Goal: Task Accomplishment & Management: Complete application form

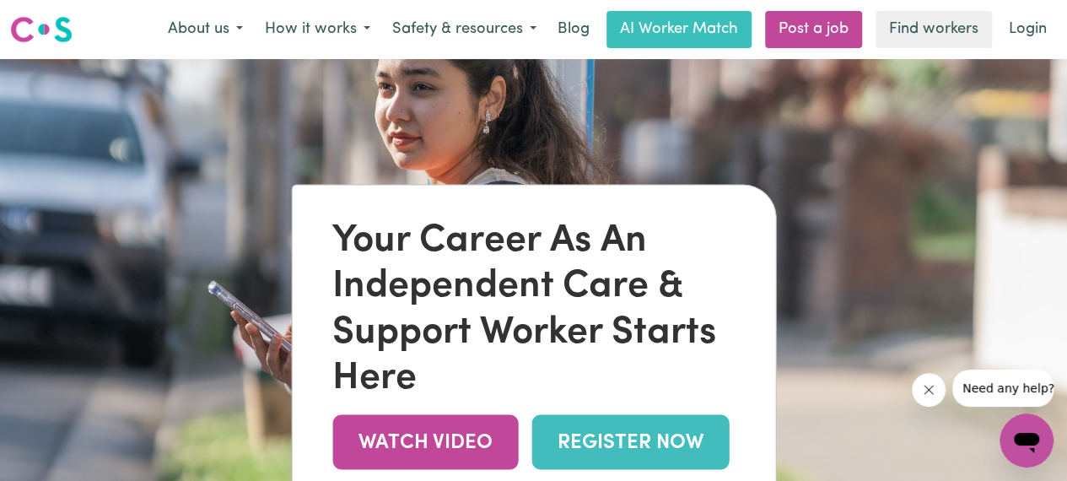
click at [691, 451] on link "REGISTER NOW" at bounding box center [630, 441] width 197 height 55
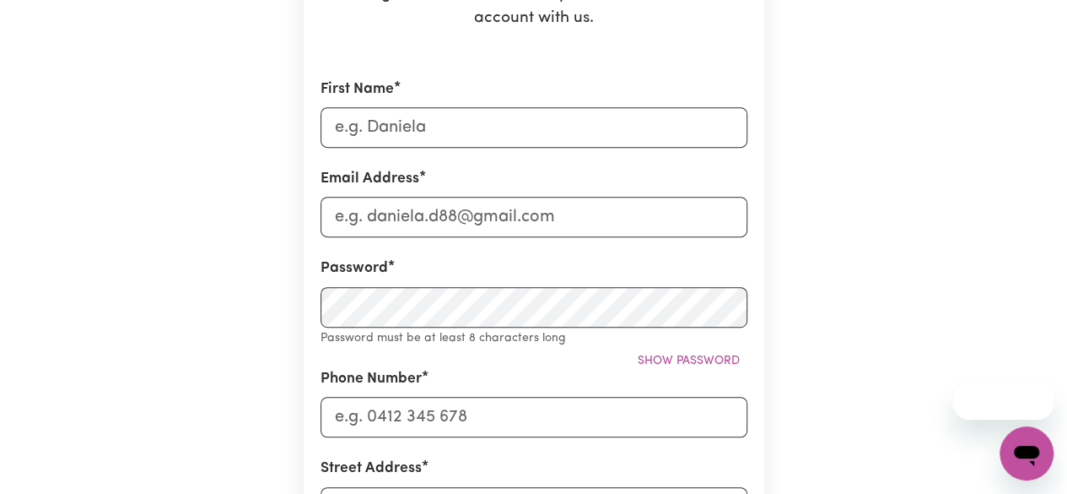
scroll to position [302, 0]
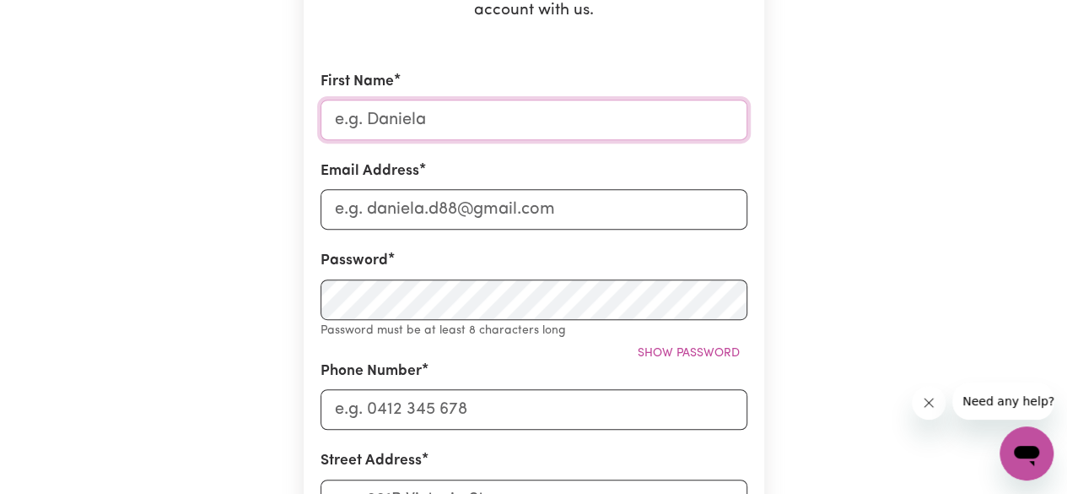
click at [670, 116] on input "First Name" at bounding box center [534, 120] width 427 height 40
type input "yash"
type input "yashkumar346789@gmail.com"
type input "0424355779"
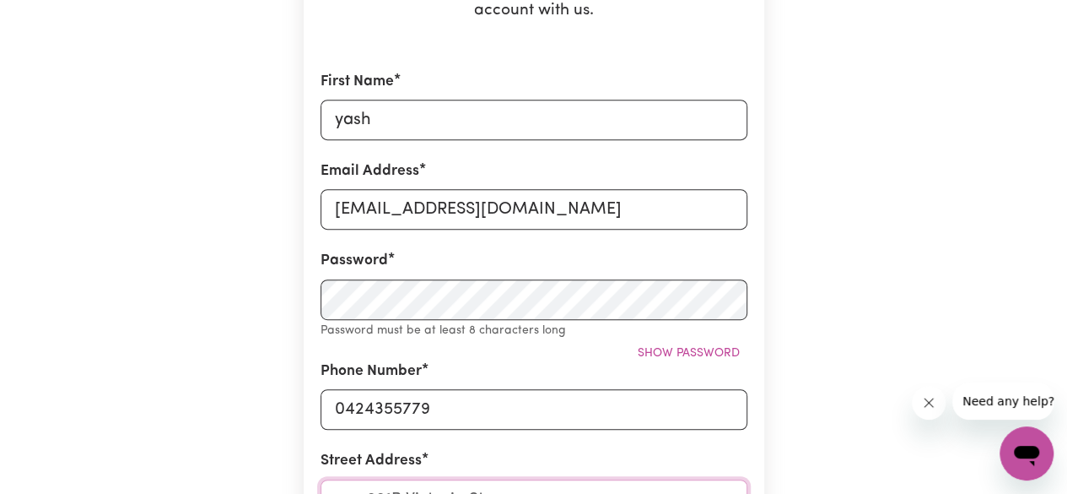
type input "unit 27/425 High St, Lalor VIC 3075, Australia"
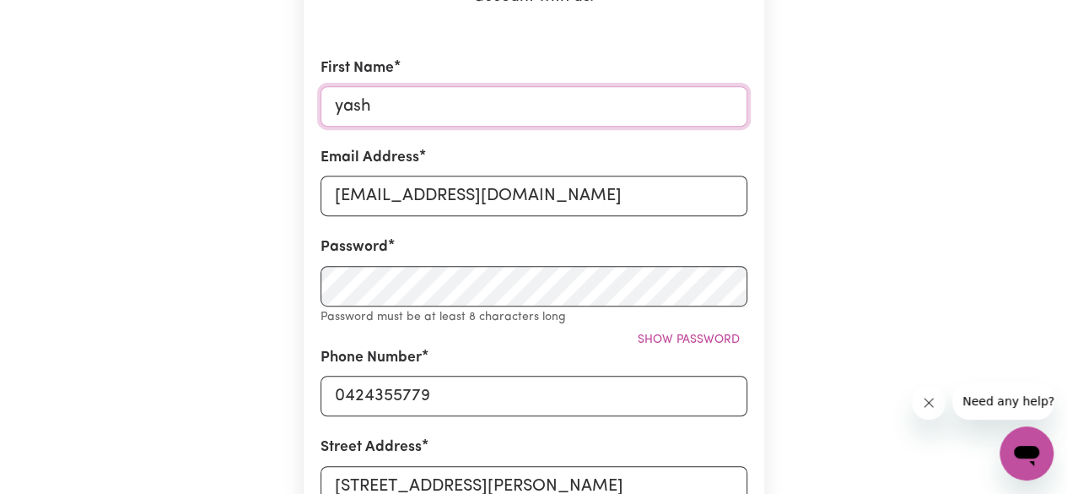
scroll to position [316, 0]
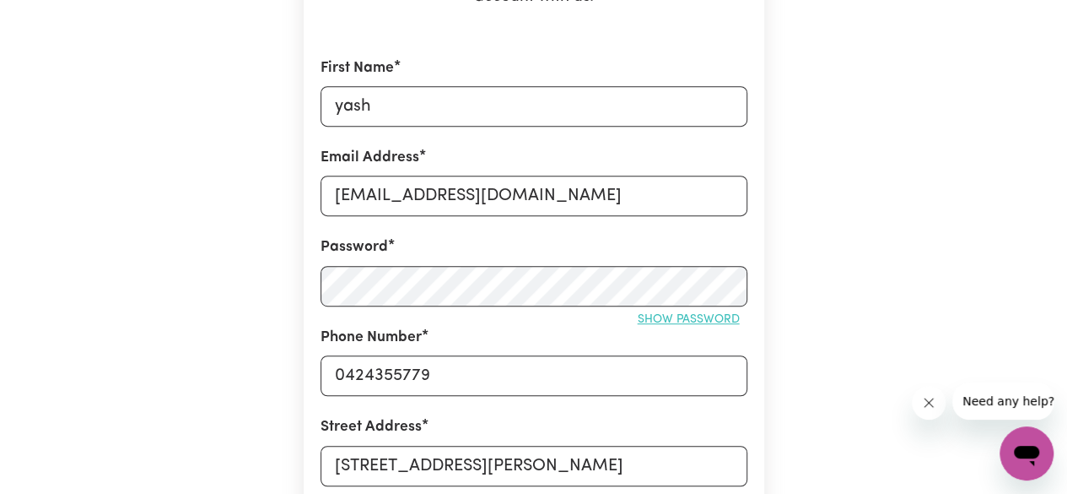
click at [705, 326] on button "Show password" at bounding box center [688, 319] width 117 height 26
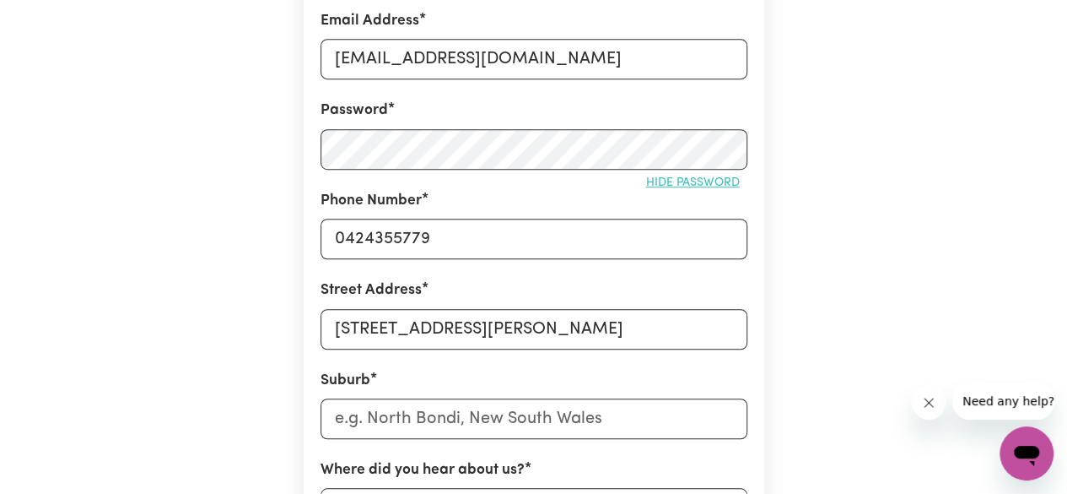
scroll to position [453, 0]
click at [688, 412] on input "text" at bounding box center [534, 417] width 427 height 40
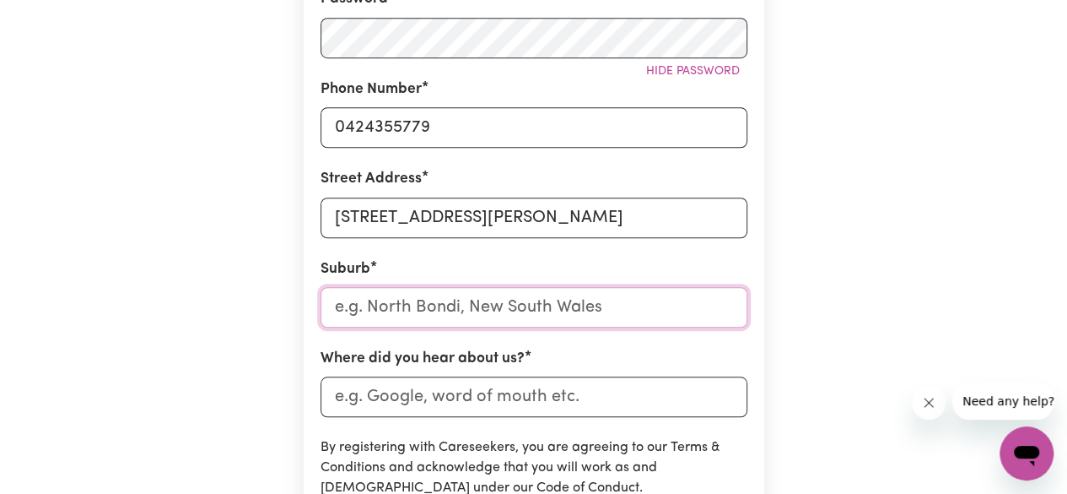
scroll to position [577, 0]
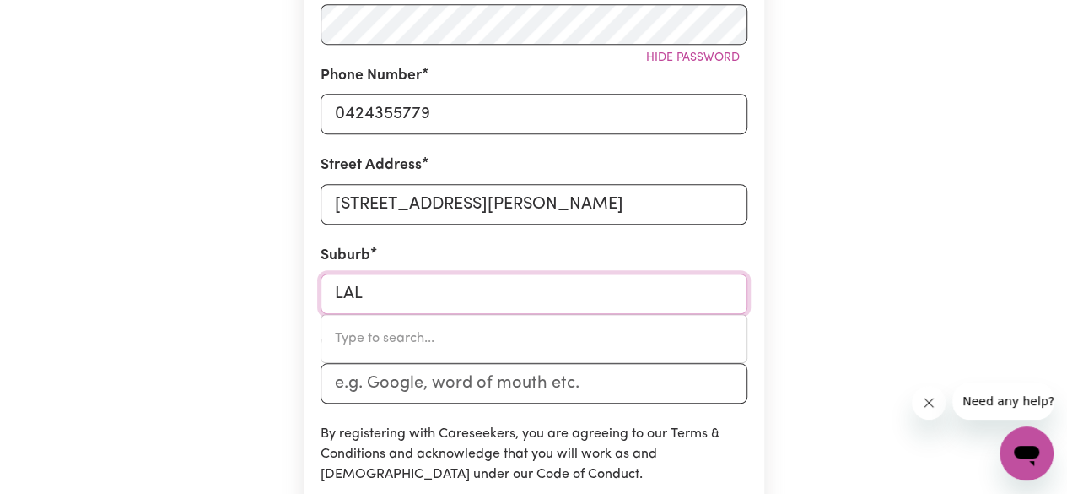
type input "LALO"
type input "LALOR, Victoria, 3075"
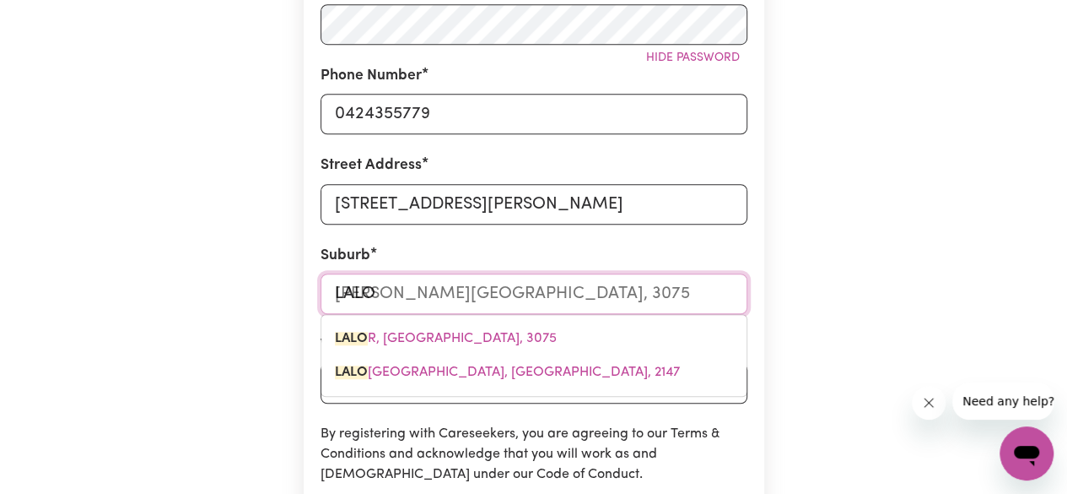
type input "LALOR"
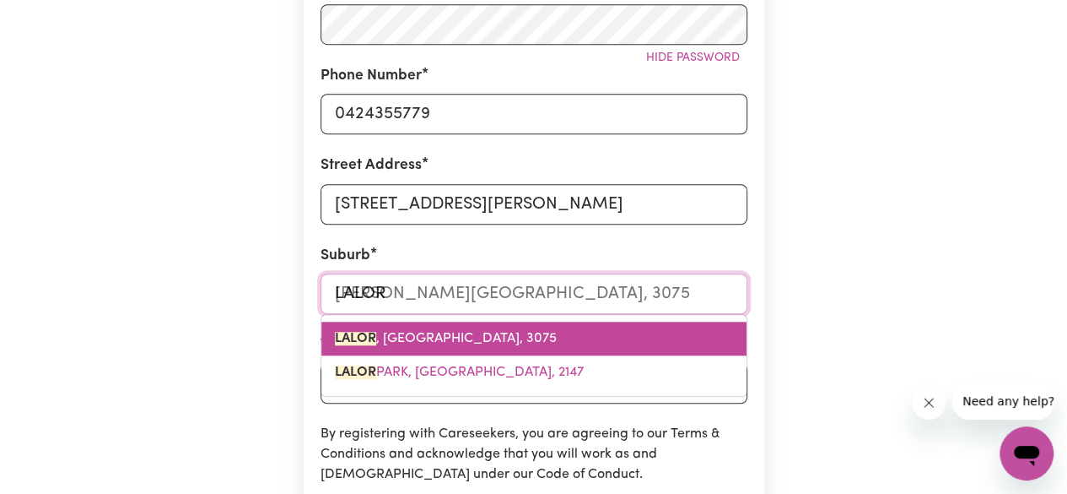
click at [537, 337] on link "LALOR , Victoria, 3075" at bounding box center [533, 338] width 425 height 34
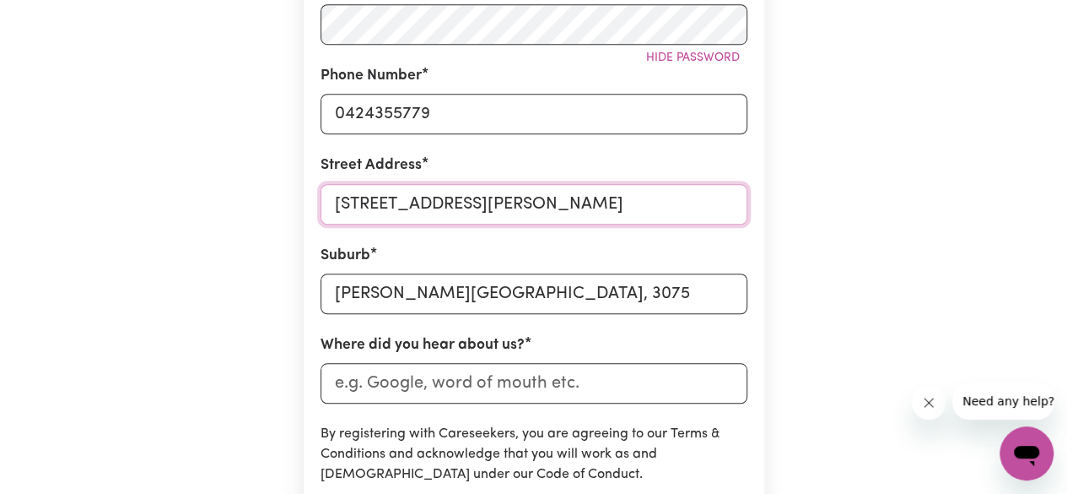
click at [715, 206] on input "unit 27/425 High St, Lalor VIC 3075, Australia" at bounding box center [534, 204] width 427 height 40
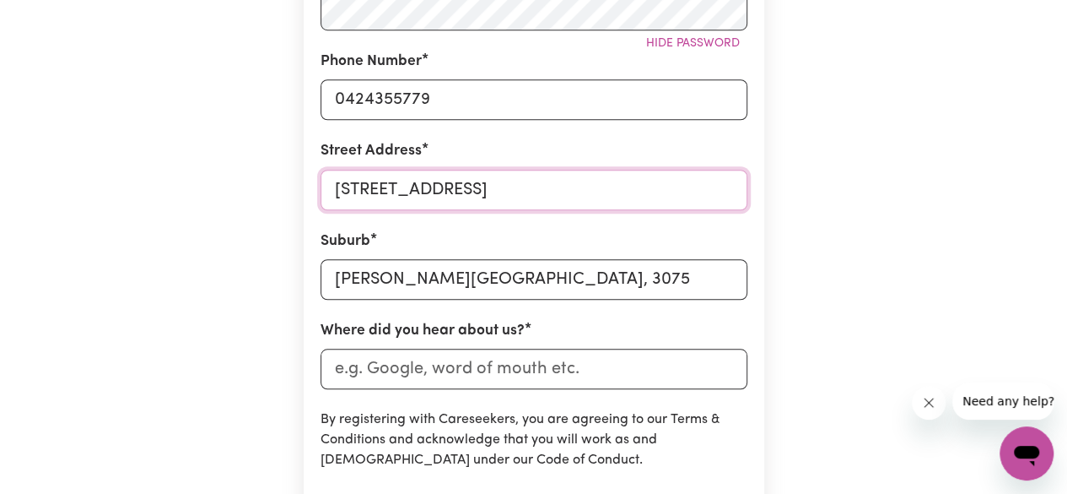
scroll to position [621, 0]
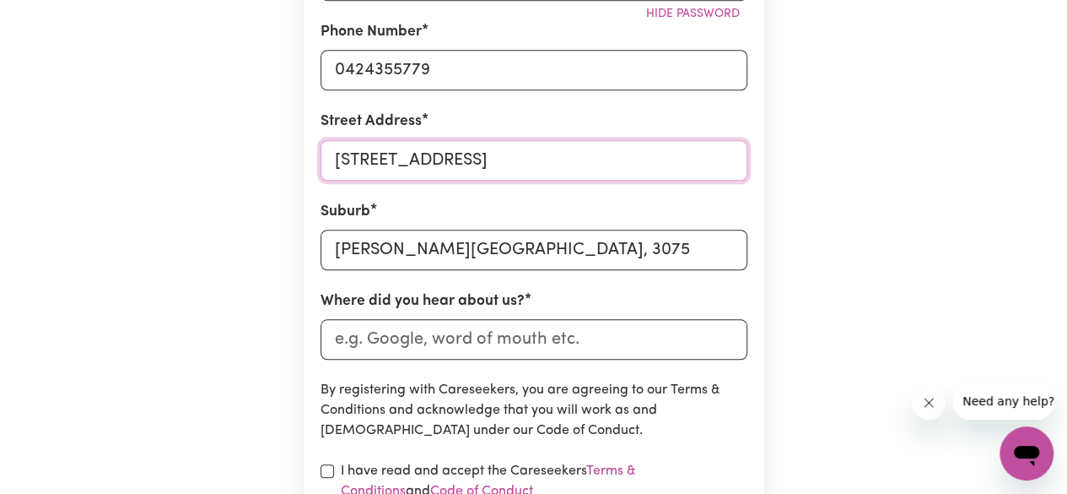
type input "unit 27/425 High St"
click at [666, 344] on input "Where did you hear about us?" at bounding box center [534, 339] width 427 height 40
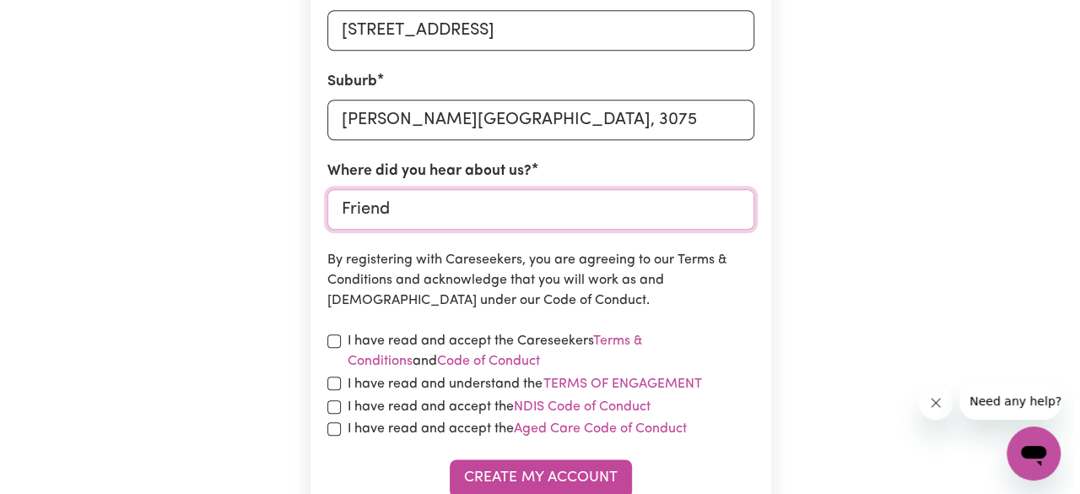
scroll to position [782, 0]
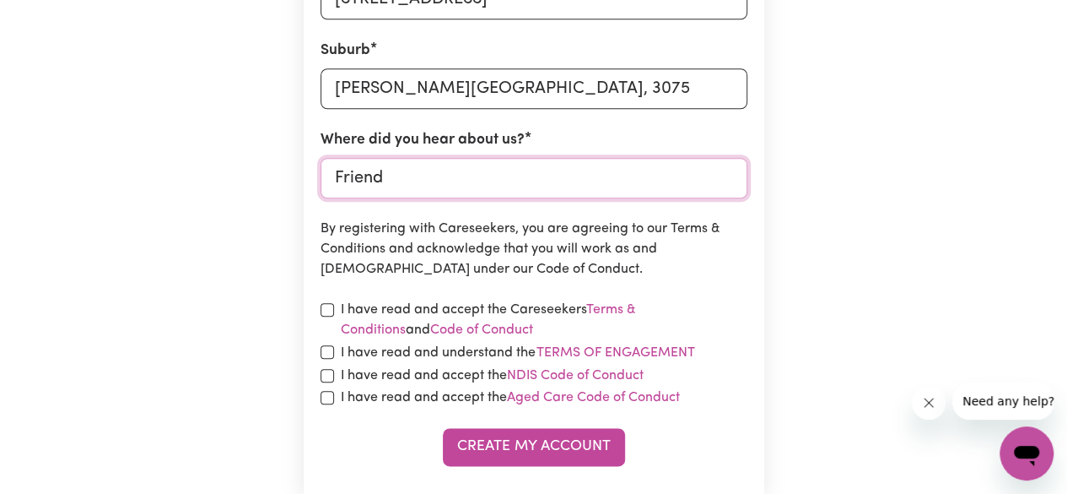
type input "Friend"
click at [329, 310] on input "checkbox" at bounding box center [327, 309] width 13 height 13
checkbox input "true"
click at [329, 349] on input "checkbox" at bounding box center [327, 351] width 13 height 13
checkbox input "true"
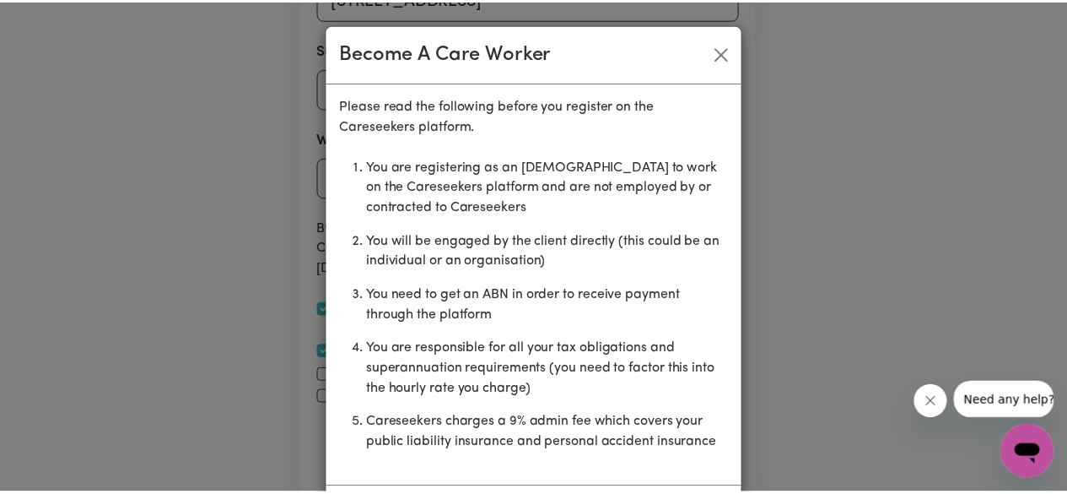
scroll to position [76, 0]
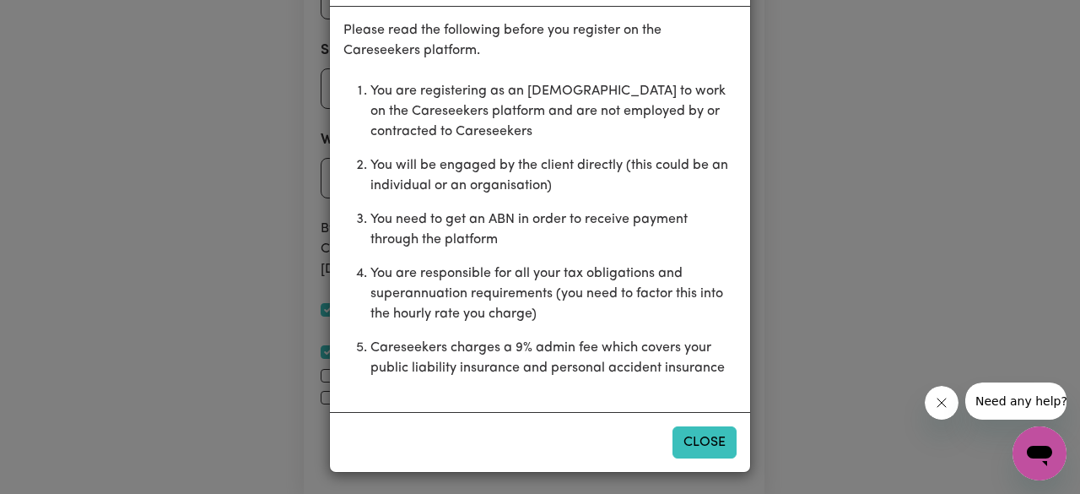
click at [698, 448] on button "Close" at bounding box center [704, 442] width 64 height 32
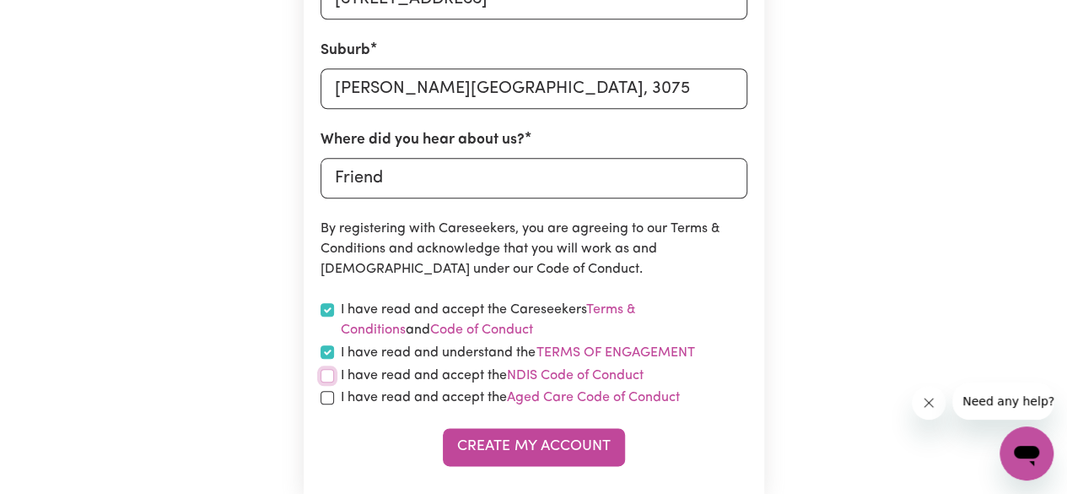
click at [332, 374] on input "checkbox" at bounding box center [327, 375] width 13 height 13
checkbox input "true"
click at [331, 399] on input "checkbox" at bounding box center [327, 397] width 13 height 13
checkbox input "true"
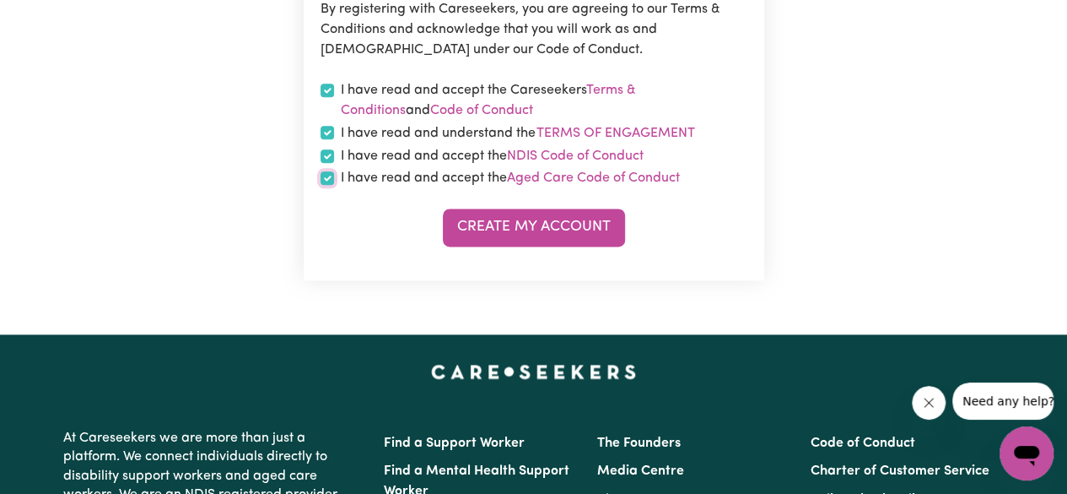
scroll to position [925, 0]
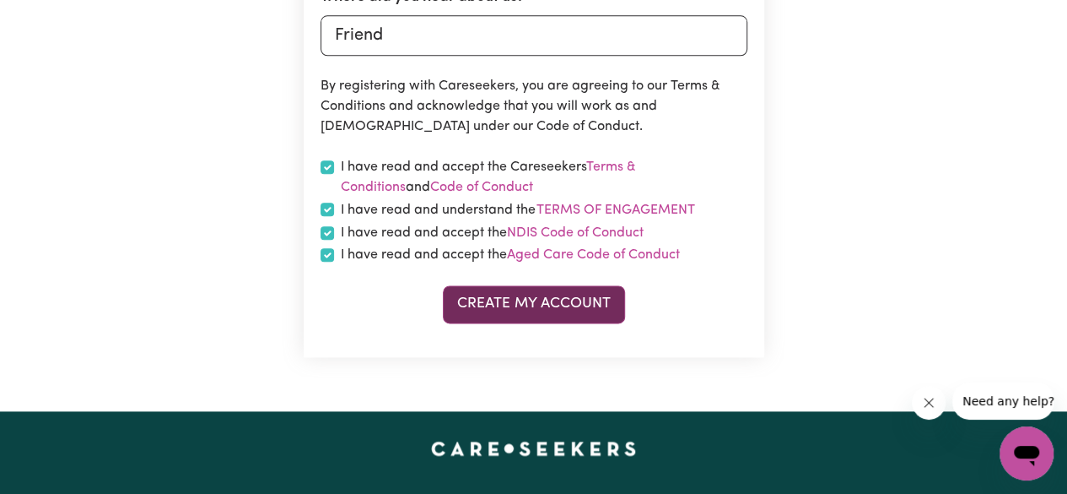
click at [604, 306] on button "Create My Account" at bounding box center [534, 303] width 182 height 37
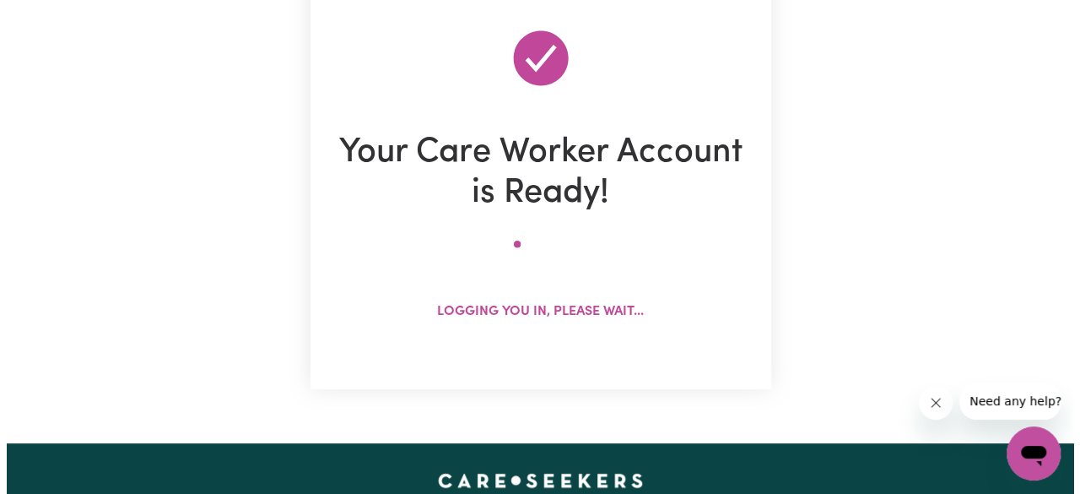
scroll to position [169, 0]
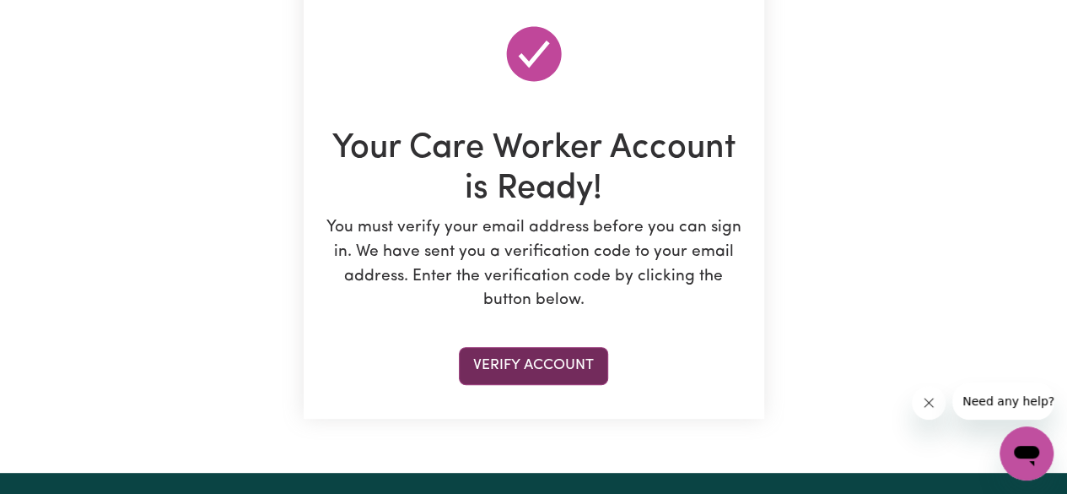
click at [568, 362] on button "Verify Account" at bounding box center [533, 365] width 149 height 37
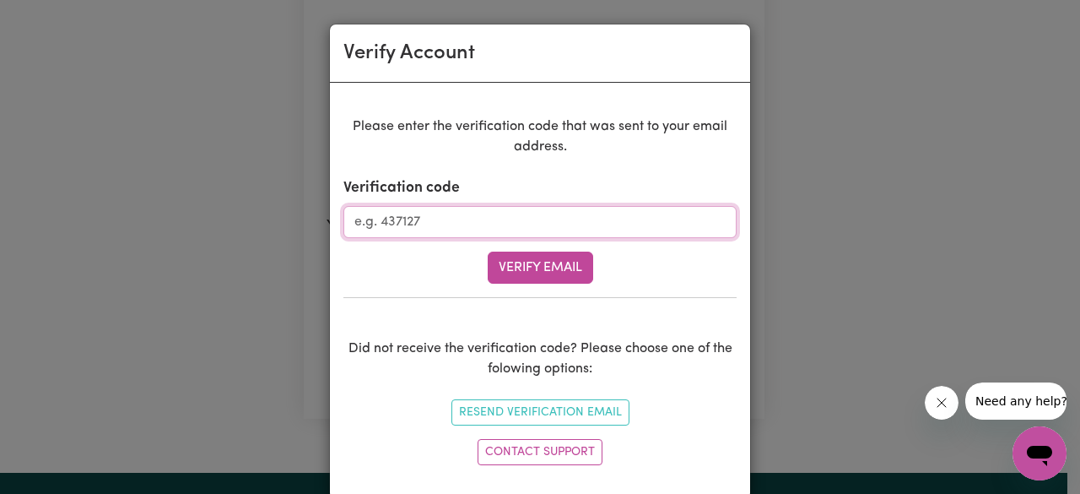
click at [671, 228] on input "Verification code" at bounding box center [539, 222] width 393 height 32
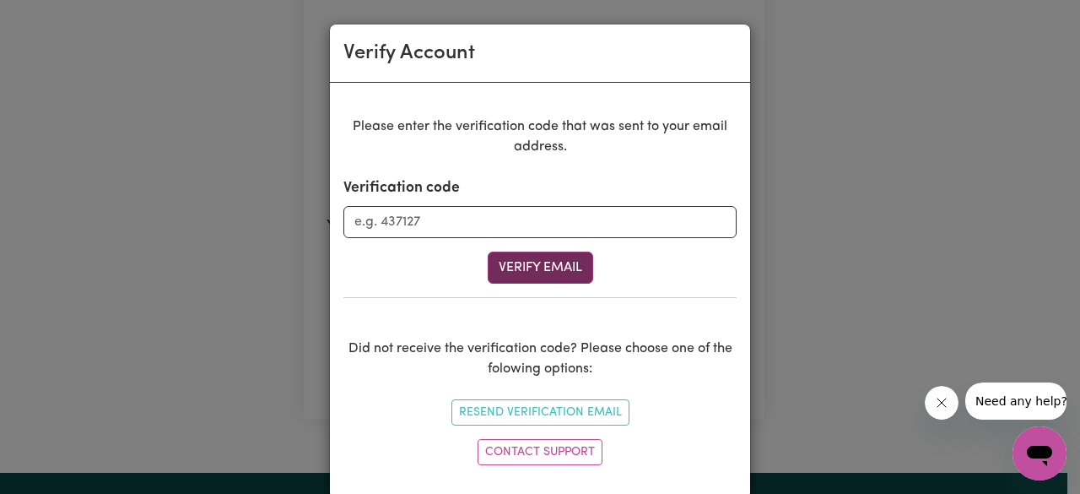
click at [549, 277] on button "Verify Email" at bounding box center [540, 267] width 105 height 32
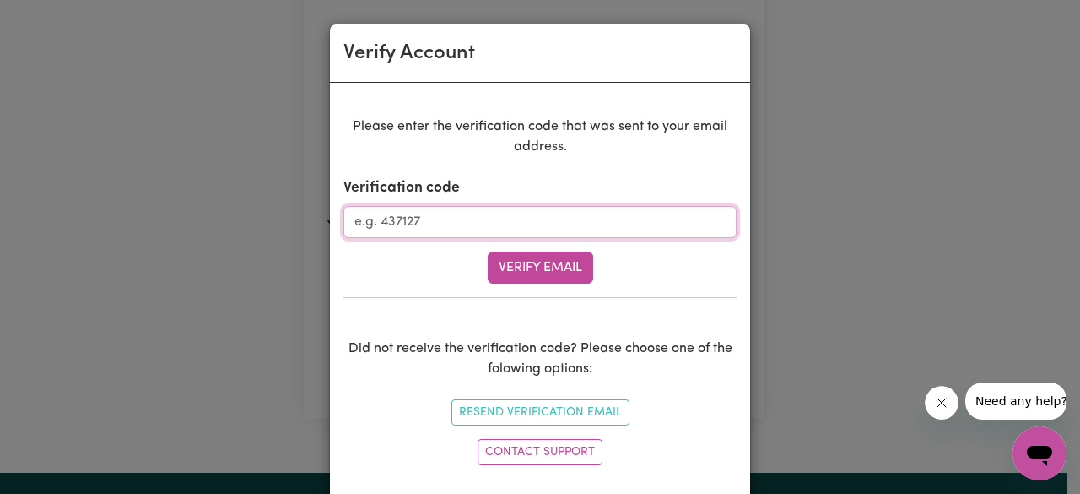
click at [454, 225] on input "Verification code" at bounding box center [539, 222] width 393 height 32
paste input "571804"
type input "571804"
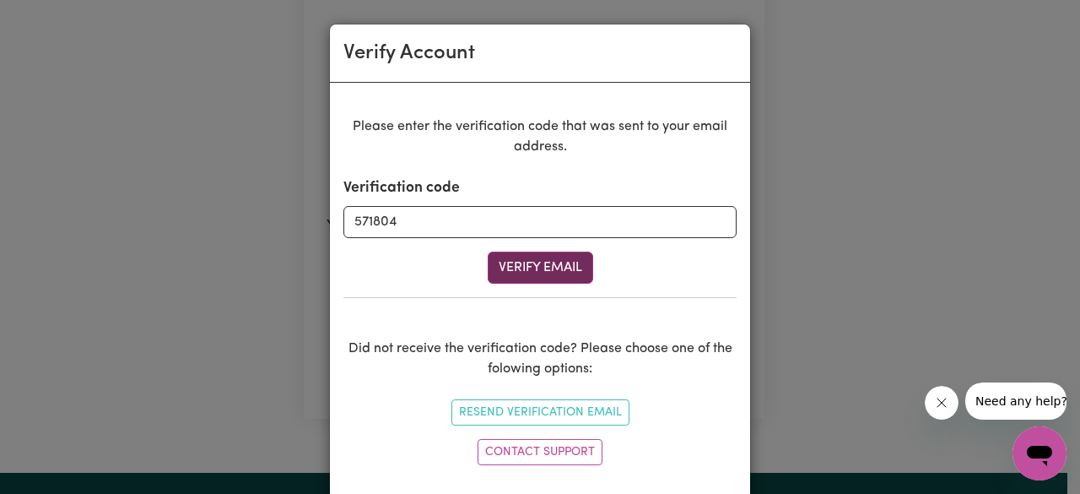
click at [525, 276] on button "Verify Email" at bounding box center [540, 267] width 105 height 32
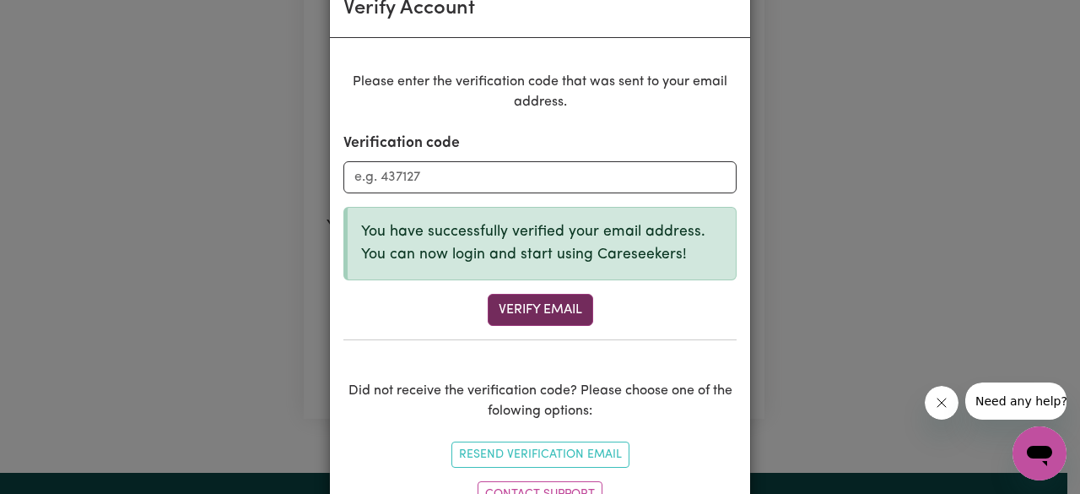
scroll to position [112, 0]
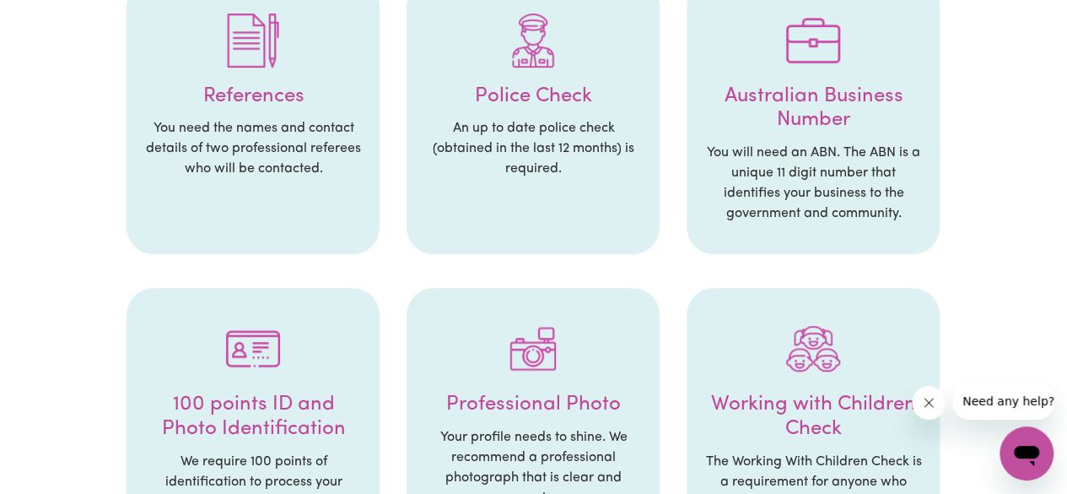
scroll to position [418, 0]
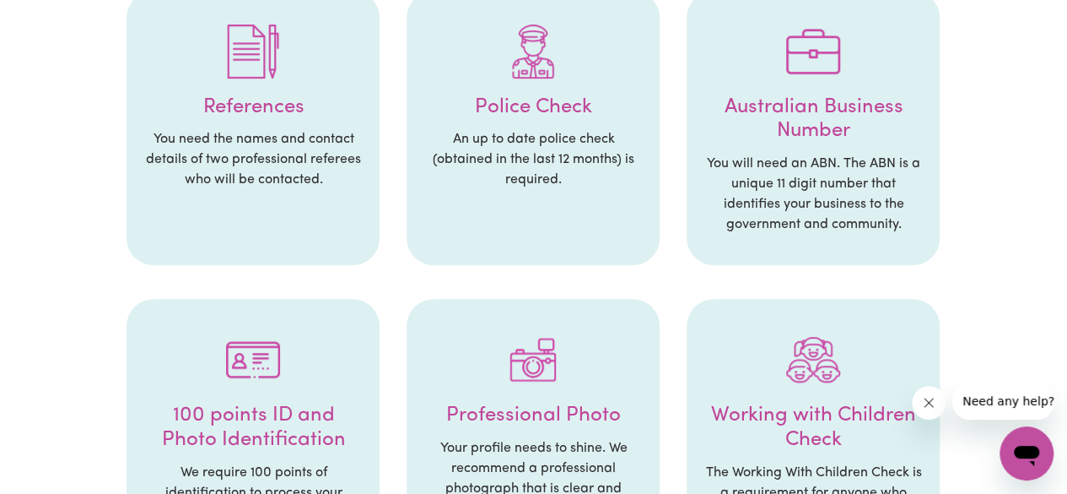
click at [186, 138] on p "You need the names and contact details of two professional referees who will be…" at bounding box center [252, 159] width 219 height 61
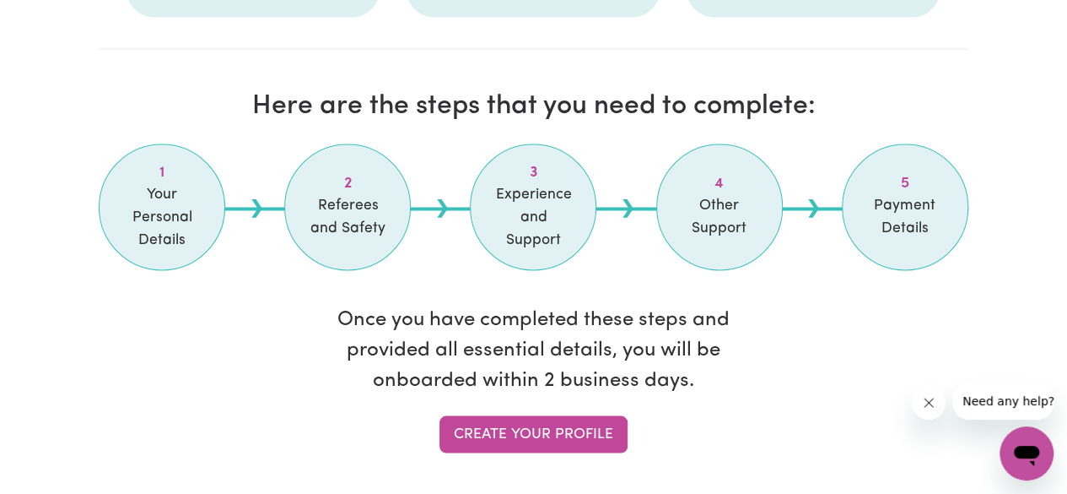
scroll to position [1504, 0]
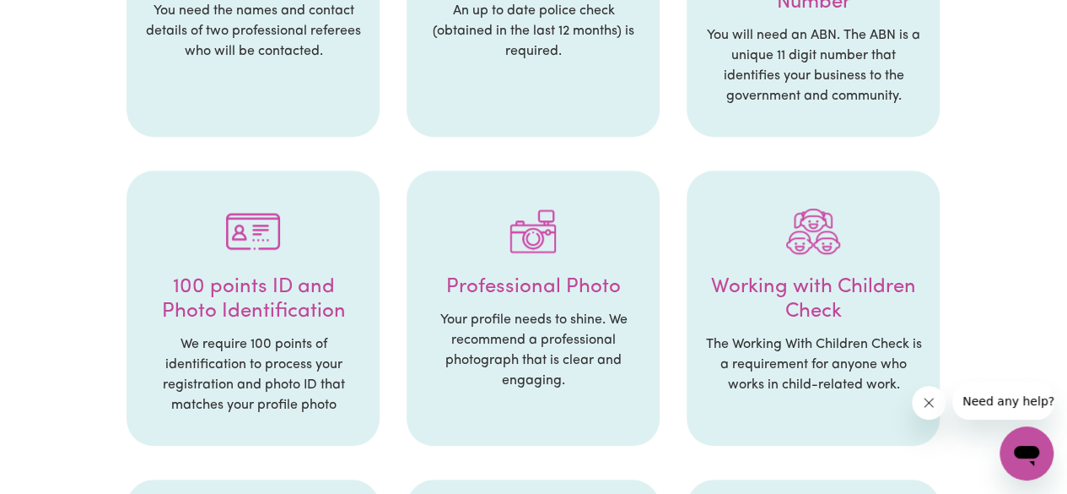
click at [901, 148] on ul "References You need the names and contact details of two professional referees …" at bounding box center [533, 349] width 869 height 1006
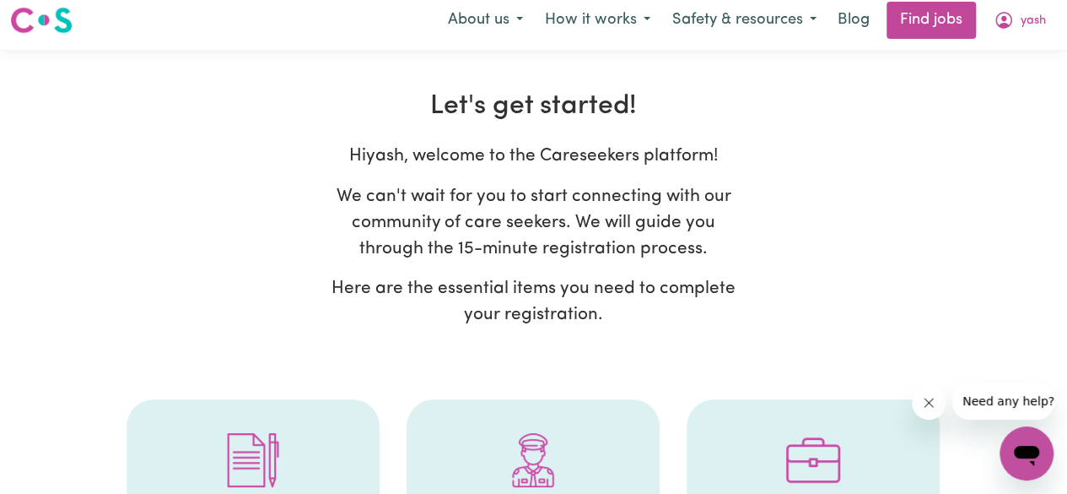
scroll to position [0, 0]
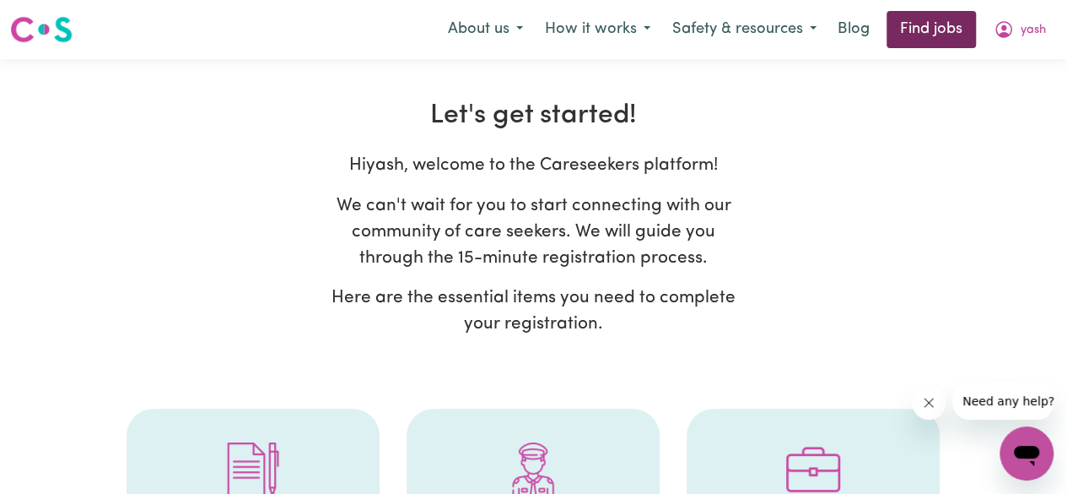
click at [948, 40] on link "Find jobs" at bounding box center [931, 29] width 89 height 37
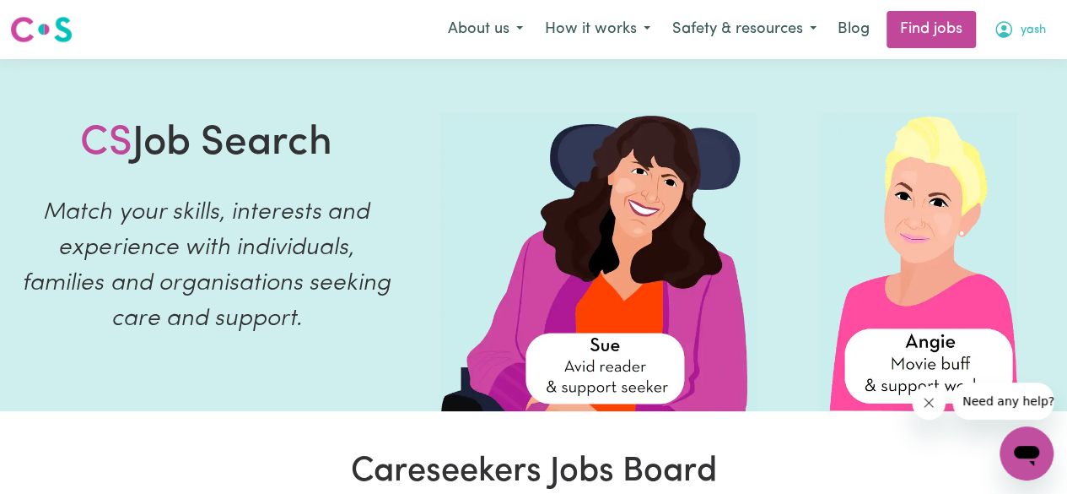
click at [1030, 34] on span "yash" at bounding box center [1033, 30] width 25 height 19
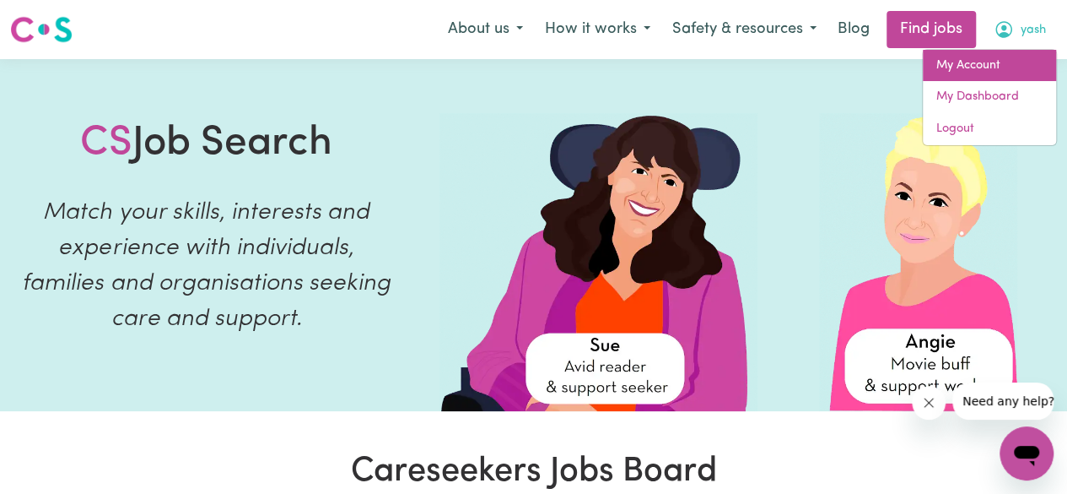
click at [1006, 61] on link "My Account" at bounding box center [989, 66] width 133 height 32
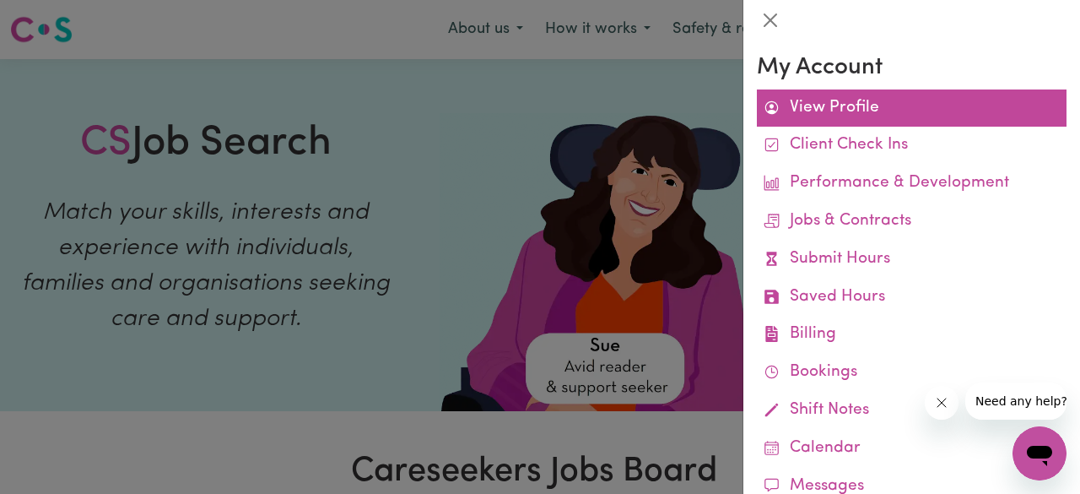
click at [885, 98] on link "View Profile" at bounding box center [912, 108] width 310 height 38
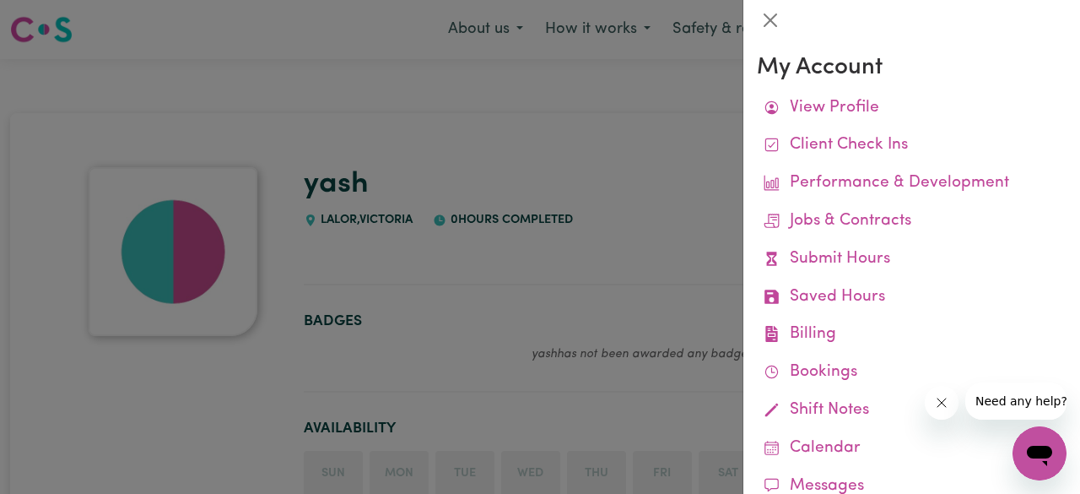
click at [66, 118] on div at bounding box center [540, 247] width 1080 height 494
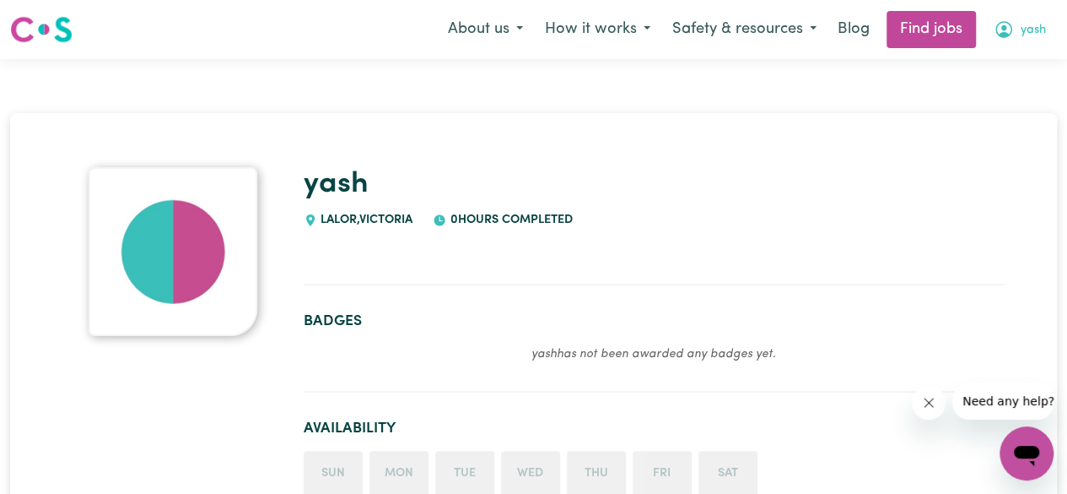
click at [1021, 26] on span "yash" at bounding box center [1033, 30] width 25 height 19
click at [1031, 13] on button "yash" at bounding box center [1020, 29] width 74 height 35
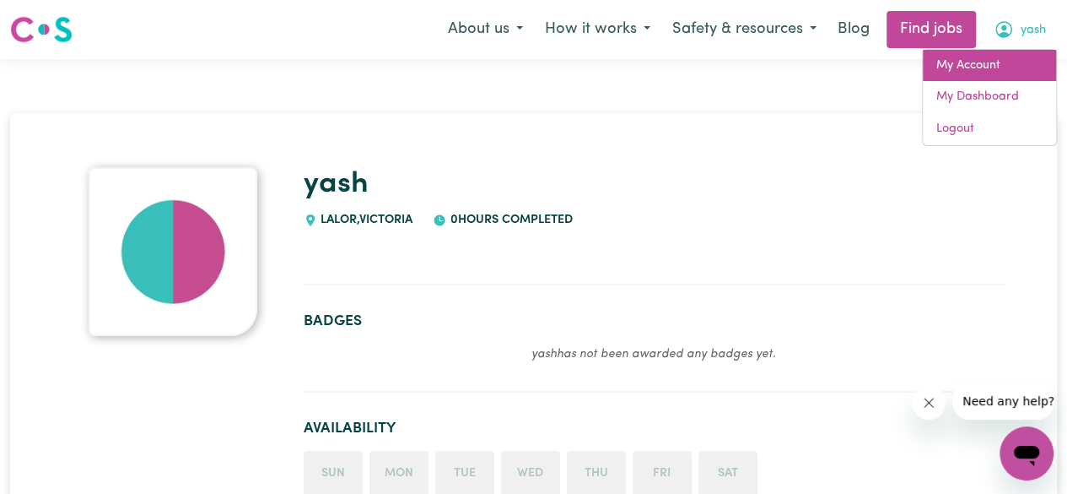
click at [1015, 73] on link "My Account" at bounding box center [989, 66] width 133 height 32
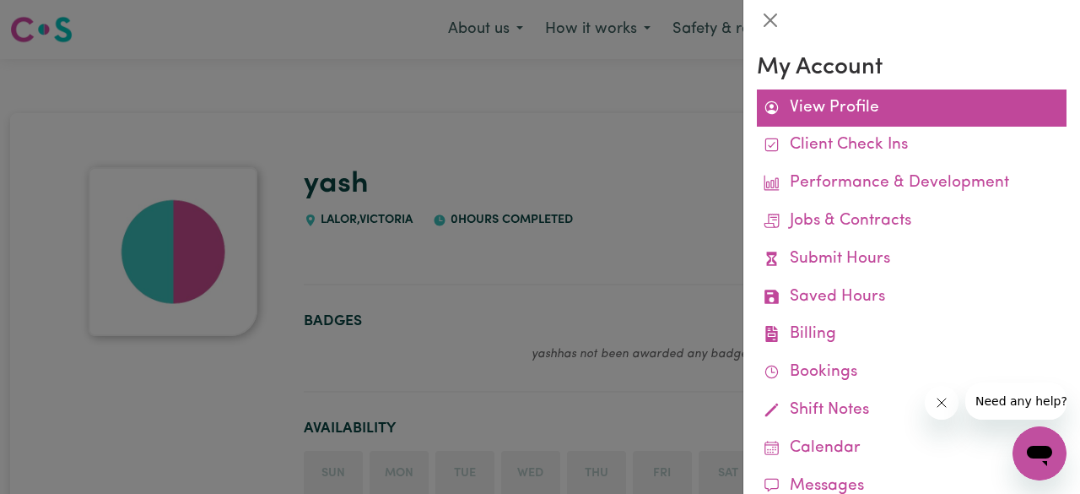
click at [965, 103] on link "View Profile" at bounding box center [912, 108] width 310 height 38
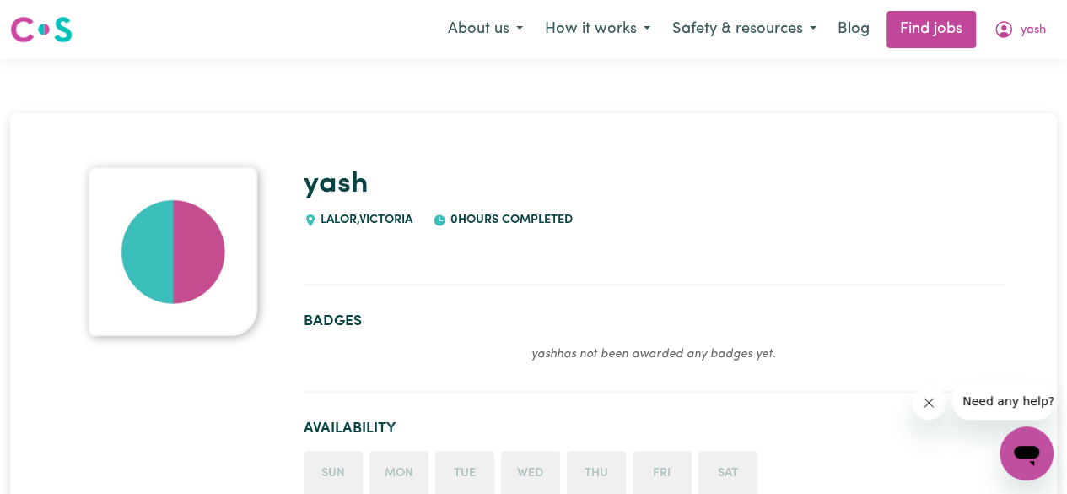
click at [159, 214] on img at bounding box center [173, 251] width 169 height 169
click at [1021, 39] on span "yash" at bounding box center [1033, 30] width 25 height 19
click at [160, 236] on img at bounding box center [173, 251] width 169 height 169
click at [940, 35] on link "Find jobs" at bounding box center [931, 29] width 89 height 37
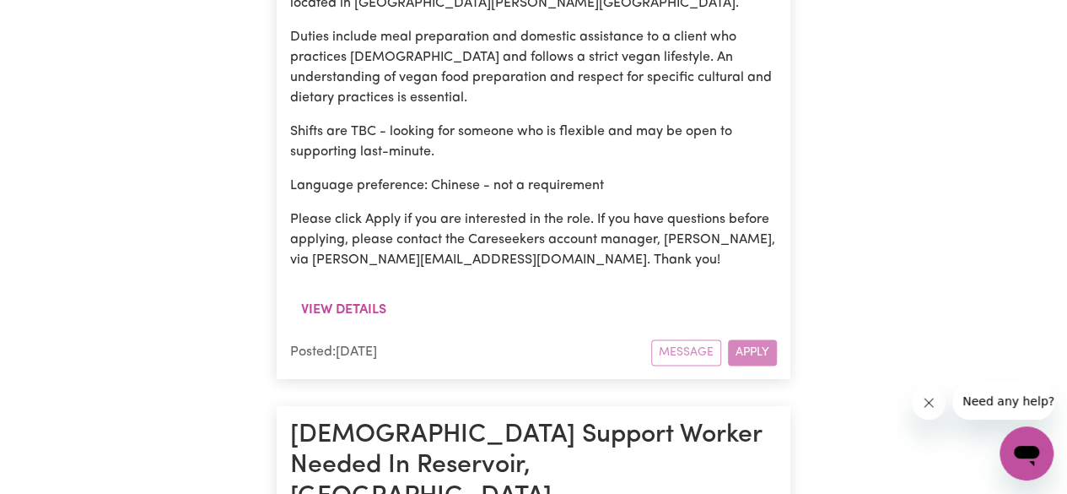
scroll to position [1195, 0]
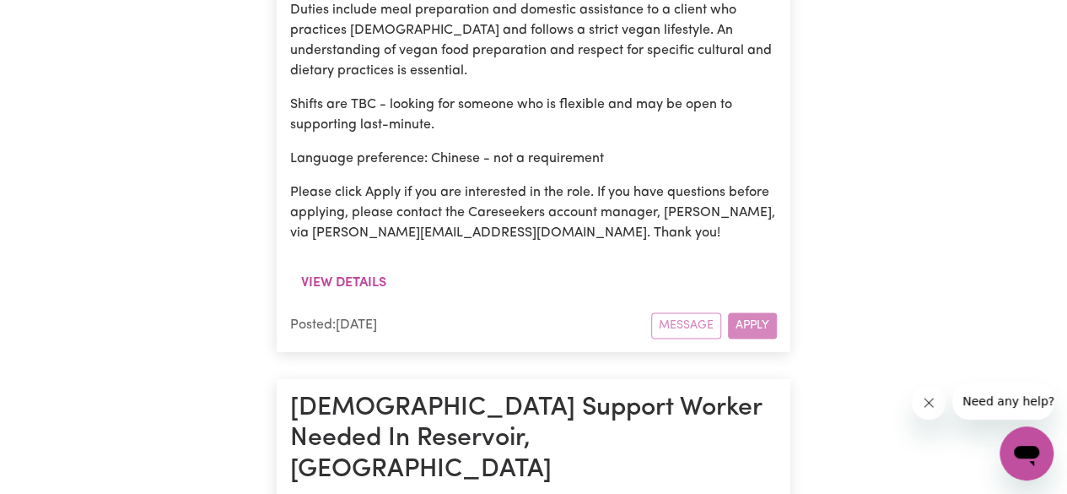
click at [767, 312] on div "Message Apply" at bounding box center [714, 325] width 126 height 26
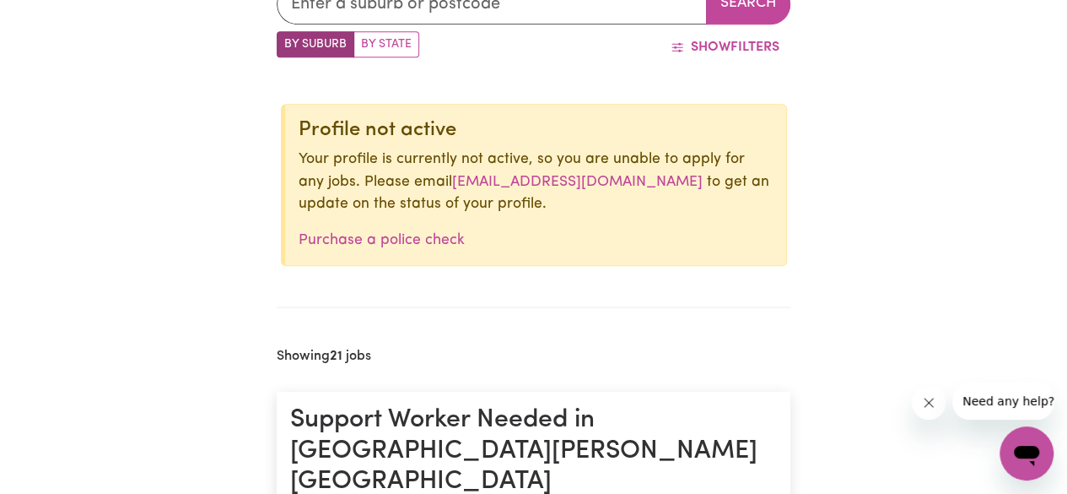
scroll to position [524, 0]
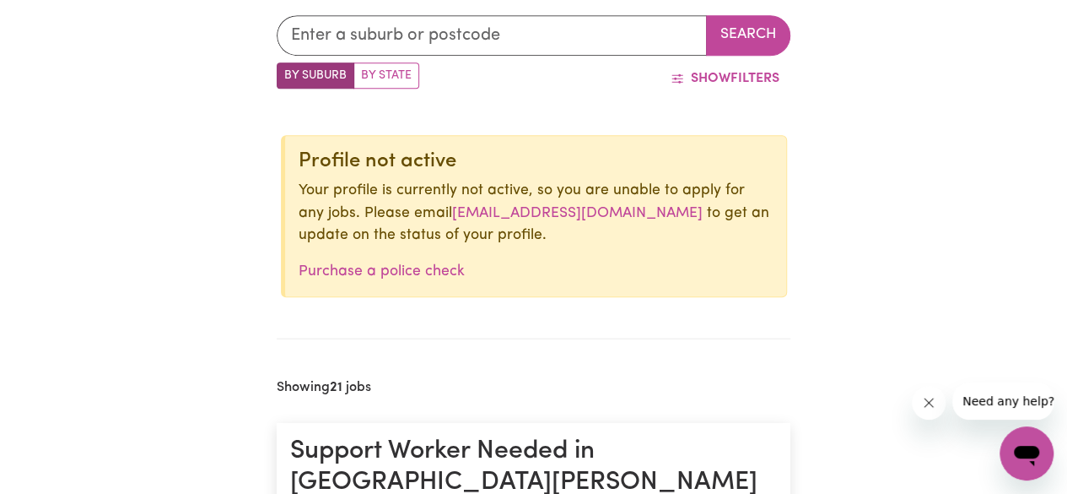
click at [429, 290] on div "Profile not active Your profile is currently not active, so you are unable to a…" at bounding box center [534, 216] width 506 height 162
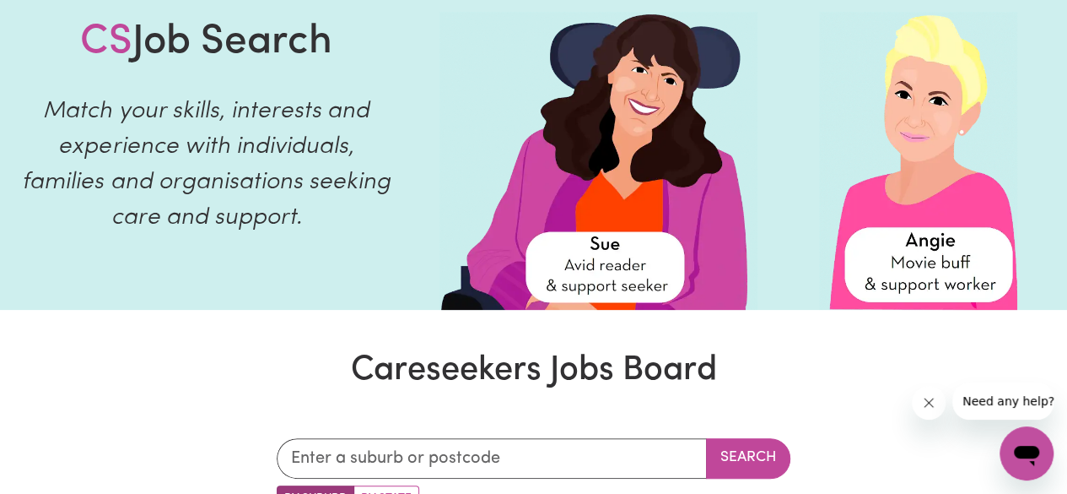
scroll to position [0, 0]
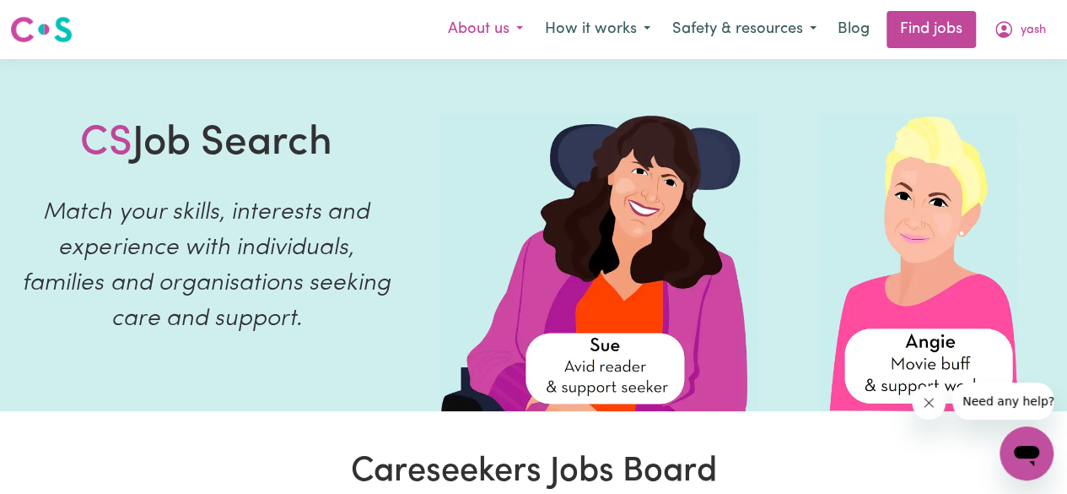
click at [515, 30] on button "About us" at bounding box center [485, 29] width 97 height 35
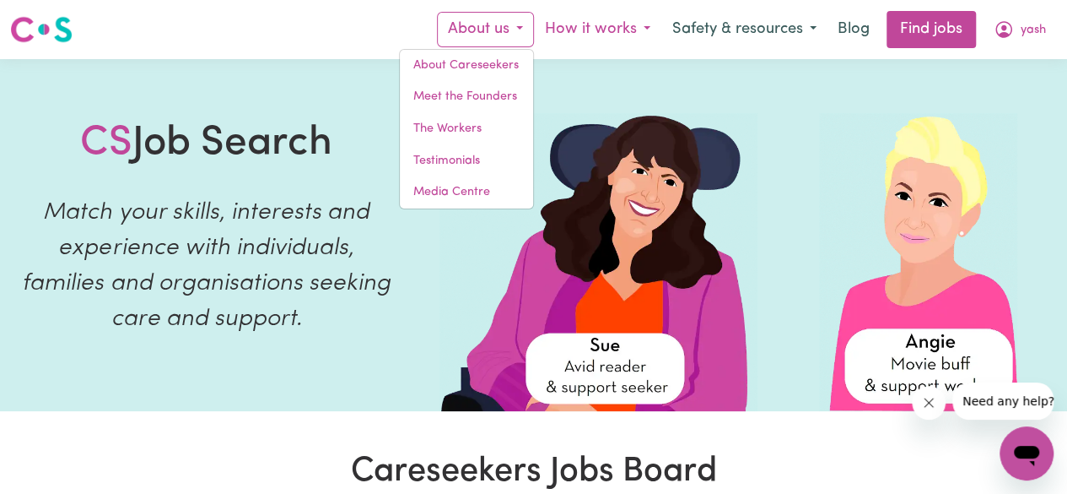
click at [648, 17] on button "How it works" at bounding box center [597, 29] width 127 height 35
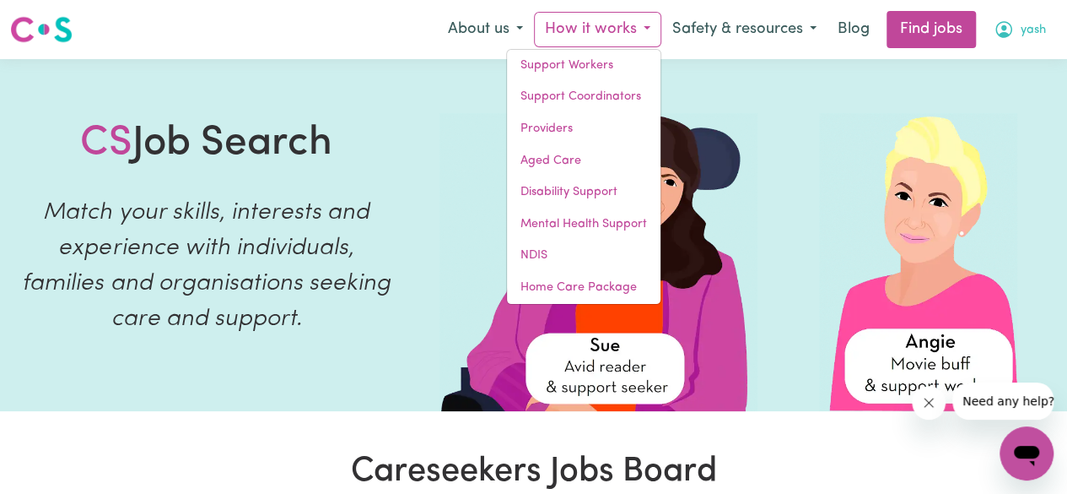
click at [1011, 35] on icon "My Account" at bounding box center [1004, 29] width 20 height 20
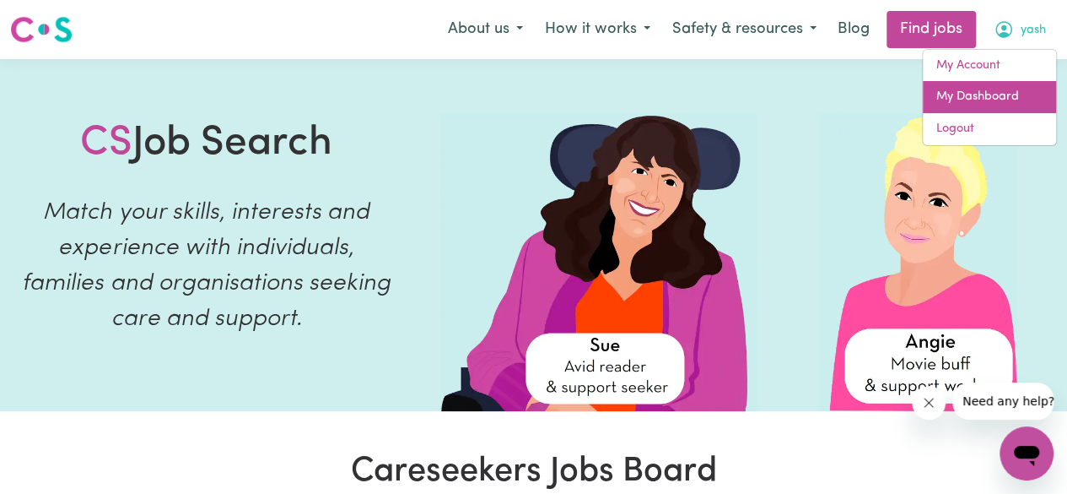
click at [1006, 100] on link "My Dashboard" at bounding box center [989, 97] width 133 height 32
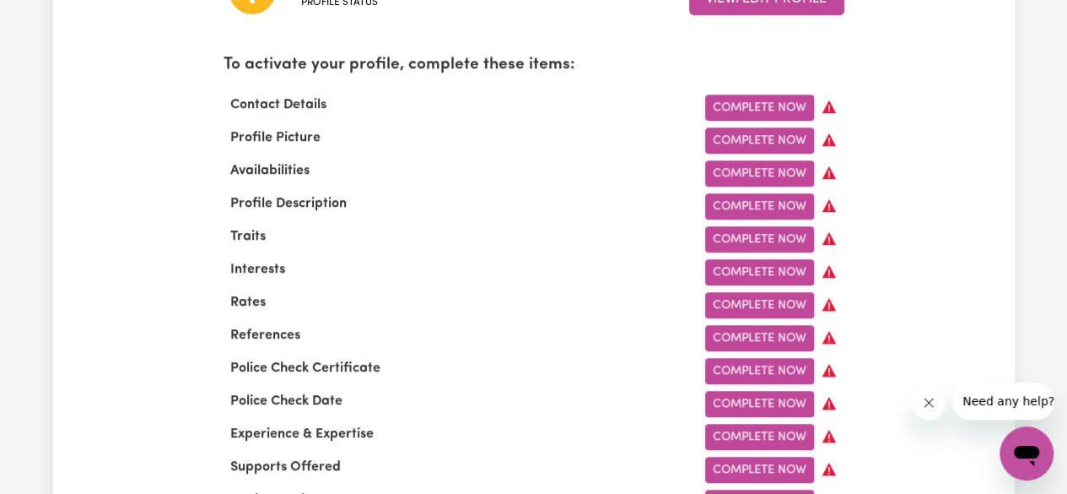
scroll to position [555, 0]
